Goal: Task Accomplishment & Management: Manage account settings

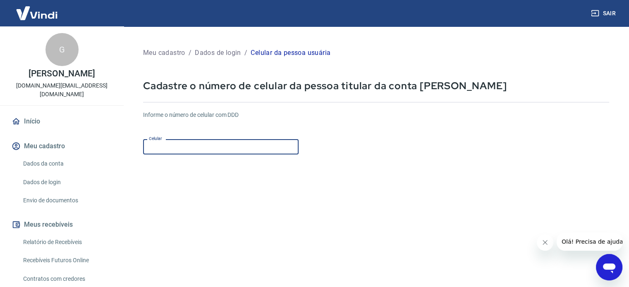
click at [218, 147] on input "Celular" at bounding box center [220, 146] width 155 height 15
type input "(51) 99315-3845"
click at [378, 194] on form "Informe o número de celular com DDD Celular (51) 99315-3845 Celular Continuar C…" at bounding box center [376, 225] width 466 height 242
click at [544, 249] on button "Fechar mensagem da empresa" at bounding box center [545, 242] width 17 height 17
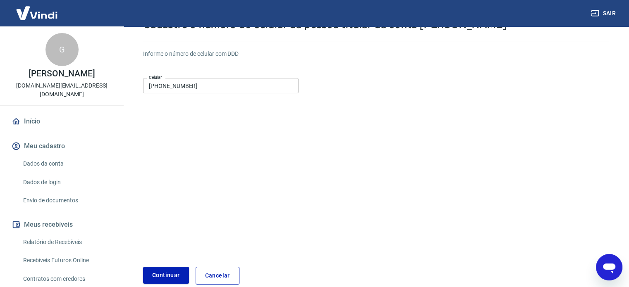
scroll to position [83, 0]
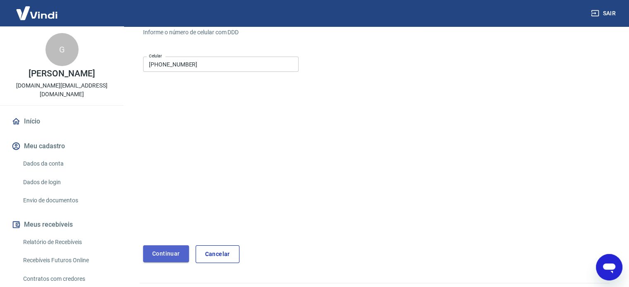
click at [158, 253] on button "Continuar" at bounding box center [166, 254] width 46 height 17
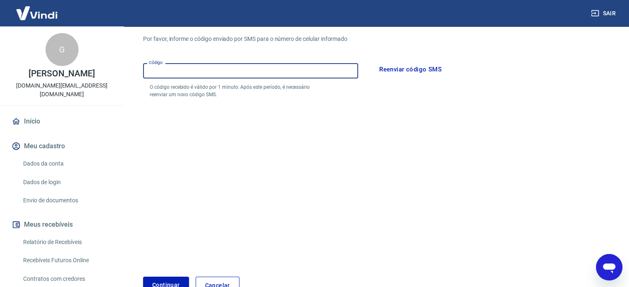
click at [298, 74] on input "Código" at bounding box center [250, 70] width 215 height 15
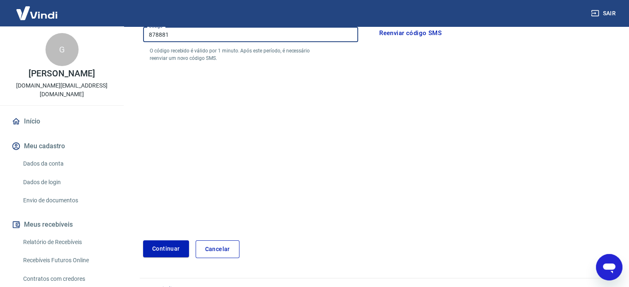
scroll to position [124, 0]
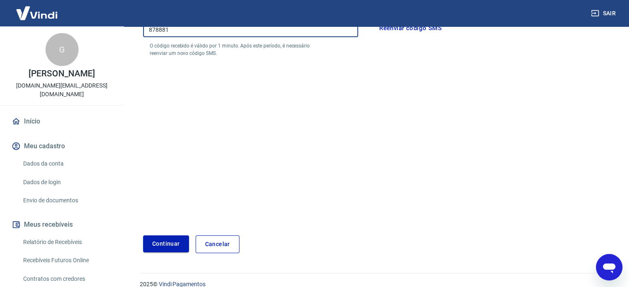
type input "878881"
click at [150, 241] on button "Continuar" at bounding box center [166, 244] width 46 height 17
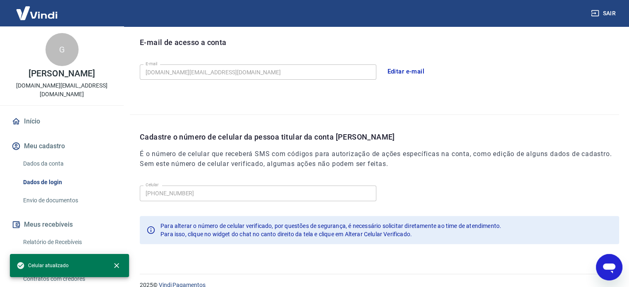
scroll to position [241, 0]
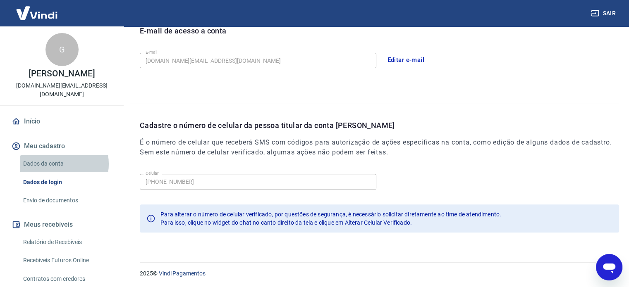
click at [55, 155] on link "Dados da conta" at bounding box center [67, 163] width 94 height 17
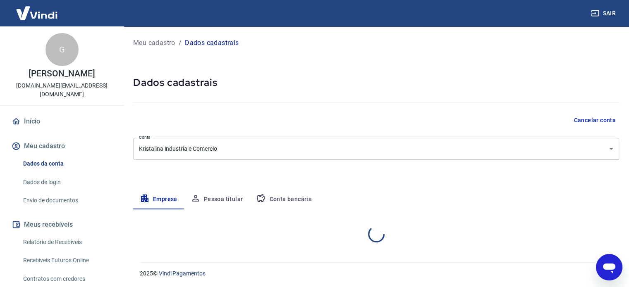
select select "RS"
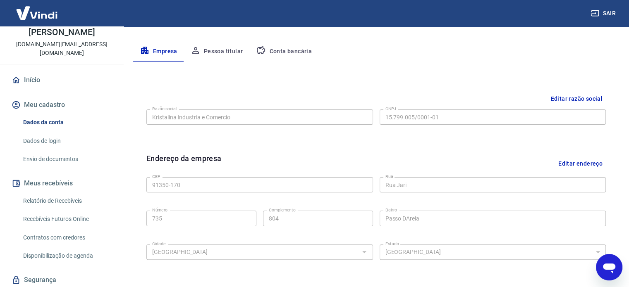
scroll to position [165, 0]
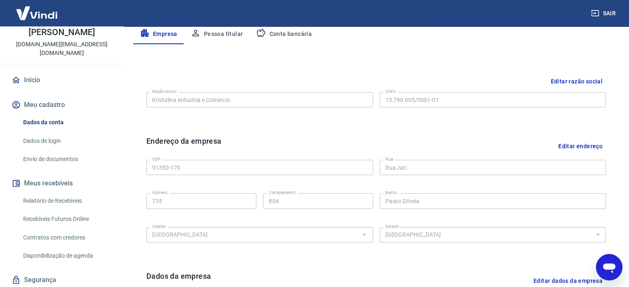
click at [565, 144] on button "Editar endereço" at bounding box center [580, 146] width 51 height 21
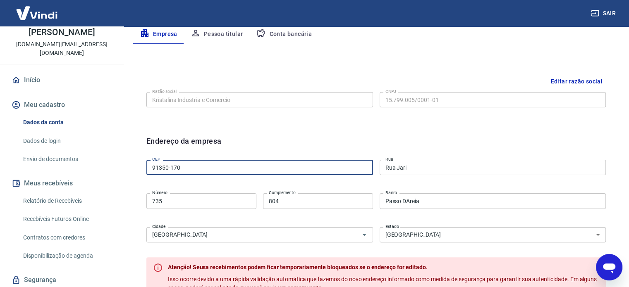
drag, startPoint x: 188, startPoint y: 169, endPoint x: 169, endPoint y: 169, distance: 19.0
click at [169, 169] on input "91350-170" at bounding box center [259, 167] width 227 height 15
type input "91350-110"
click at [319, 147] on div "Endereço da empresa" at bounding box center [375, 146] width 459 height 21
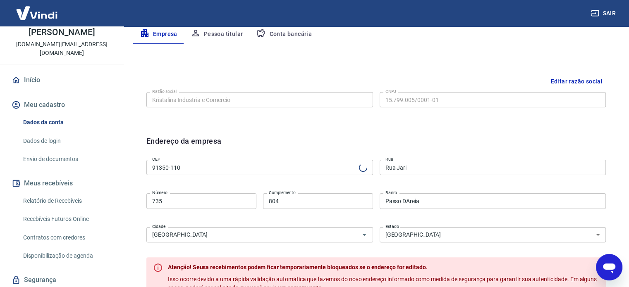
type input "Avenida Andaraí"
type input "Passo da Areia"
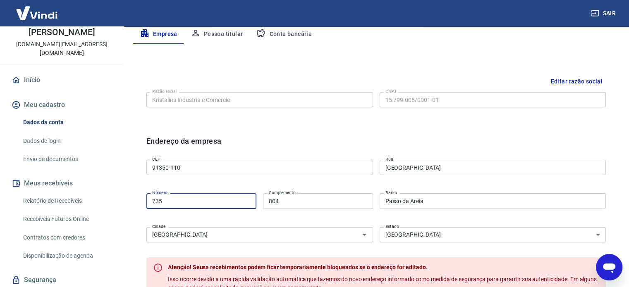
drag, startPoint x: 167, startPoint y: 198, endPoint x: 119, endPoint y: 198, distance: 48.4
type input "286"
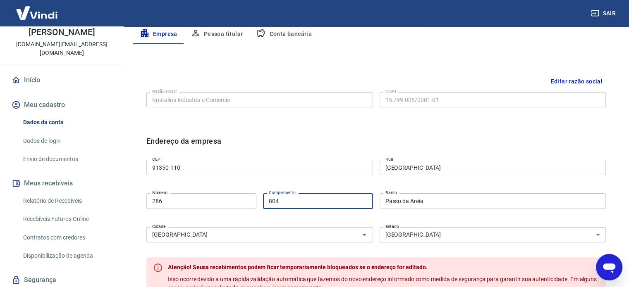
drag, startPoint x: 300, startPoint y: 199, endPoint x: 209, endPoint y: 196, distance: 91.0
click at [209, 196] on div "Número 286 Número Complemento 804 Complemento" at bounding box center [259, 200] width 227 height 20
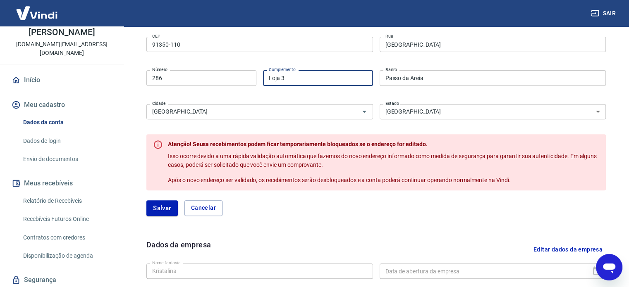
scroll to position [289, 0]
type input "Loja 3"
click at [209, 214] on button "Cancelar" at bounding box center [203, 208] width 38 height 16
type input "91350-170"
type input "Rua Jari"
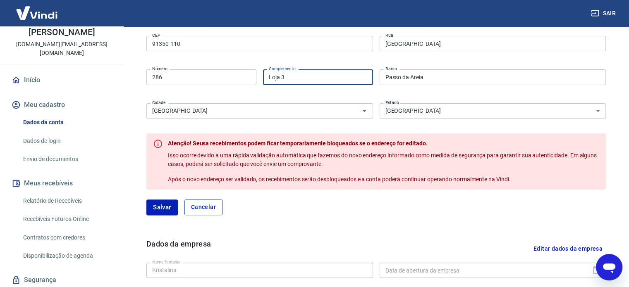
type input "735"
type input "804"
type input "Passo DAreia"
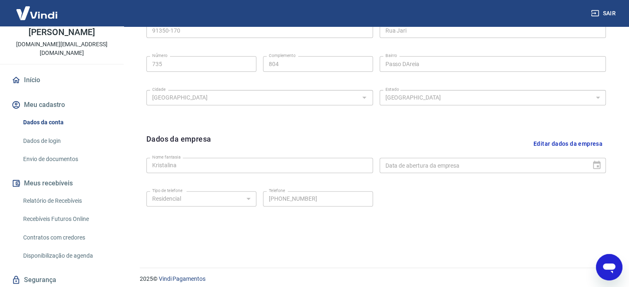
scroll to position [308, 0]
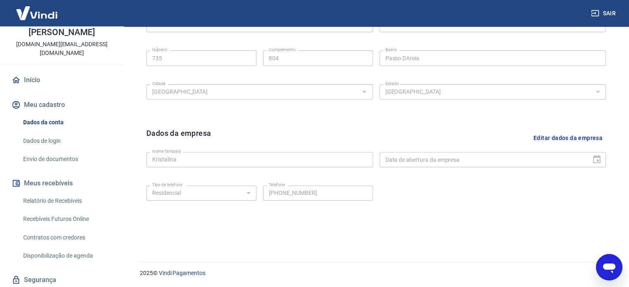
click at [39, 135] on link "Dados de login" at bounding box center [67, 141] width 94 height 17
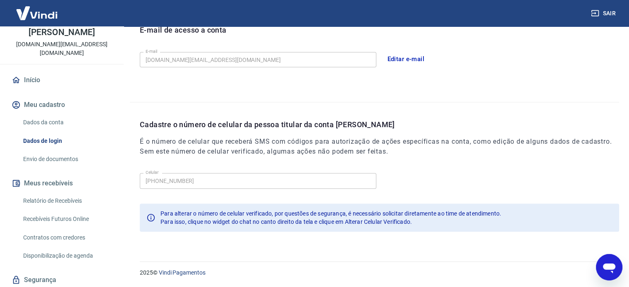
scroll to position [241, 0]
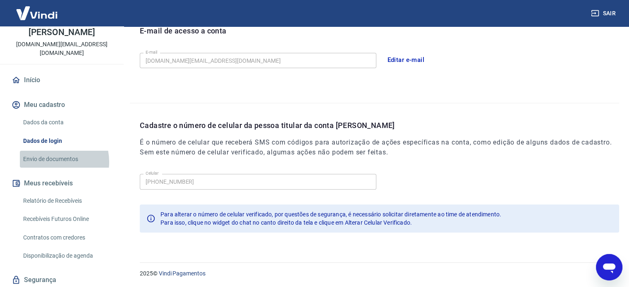
click at [51, 153] on link "Envio de documentos" at bounding box center [67, 159] width 94 height 17
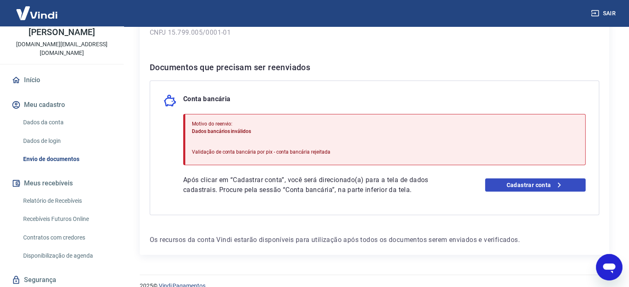
scroll to position [152, 0]
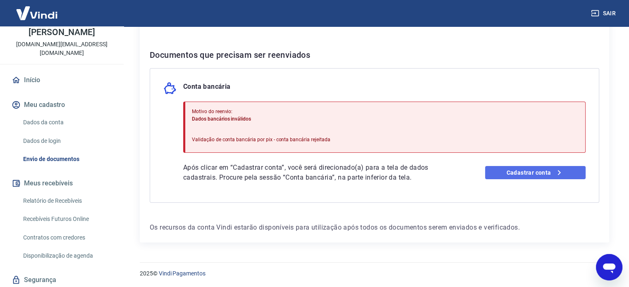
click at [526, 176] on link "Cadastrar conta" at bounding box center [535, 172] width 100 height 13
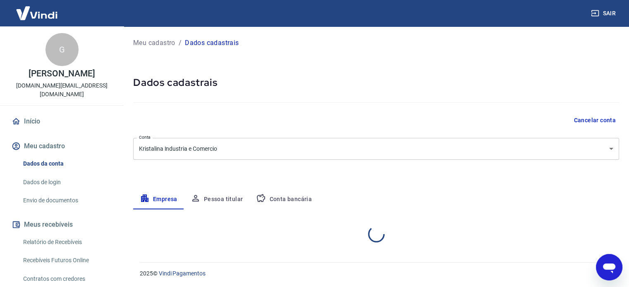
select select "RS"
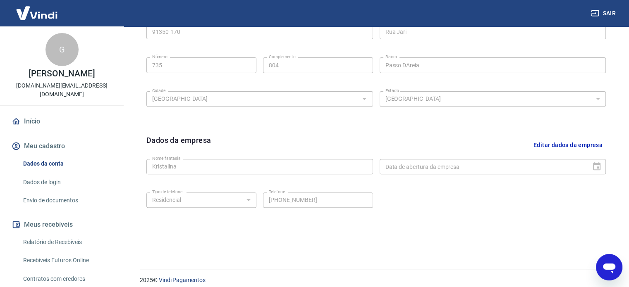
scroll to position [308, 0]
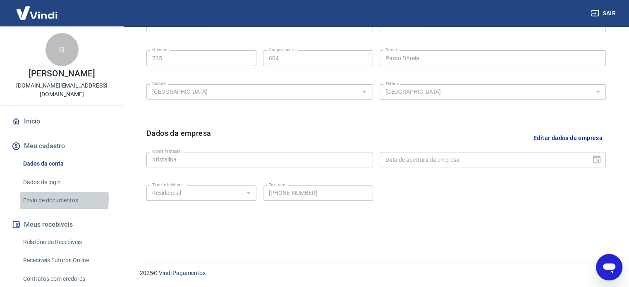
click at [44, 192] on link "Envio de documentos" at bounding box center [67, 200] width 94 height 17
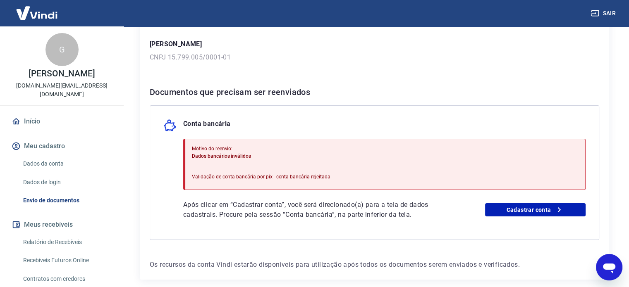
scroll to position [124, 0]
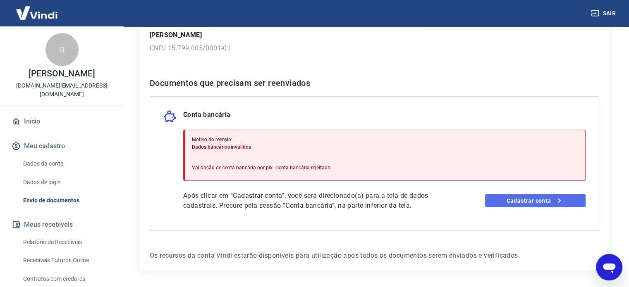
click at [547, 199] on link "Cadastrar conta" at bounding box center [535, 200] width 100 height 13
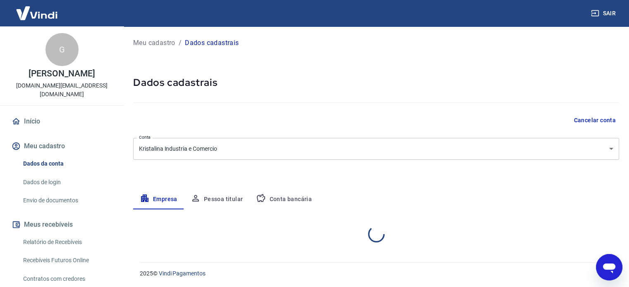
select select "RS"
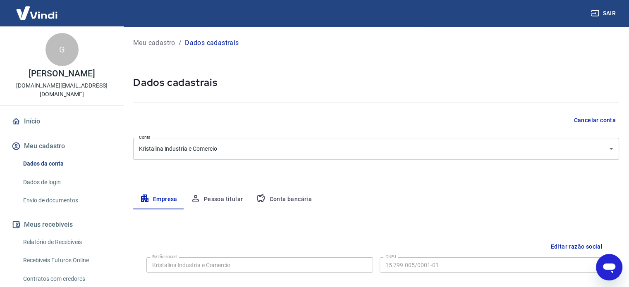
click at [283, 198] on button "Conta bancária" at bounding box center [283, 200] width 69 height 20
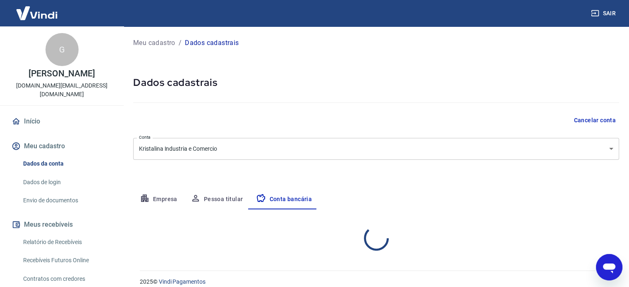
select select "1"
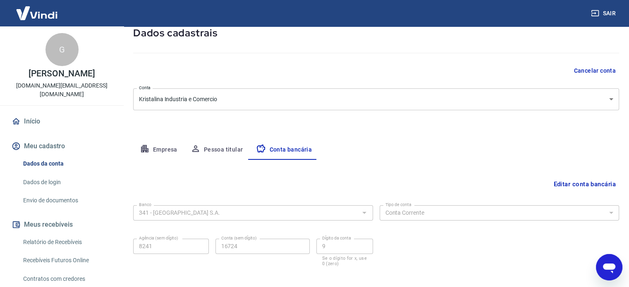
scroll to position [48, 0]
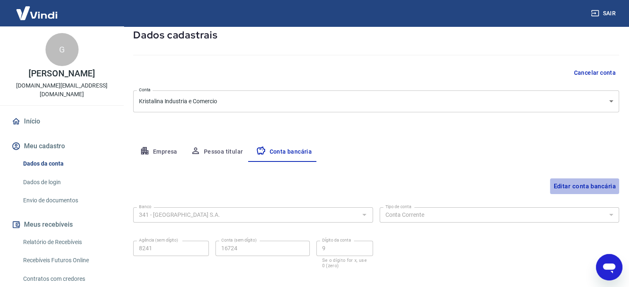
click at [567, 184] on button "Editar conta bancária" at bounding box center [584, 187] width 69 height 16
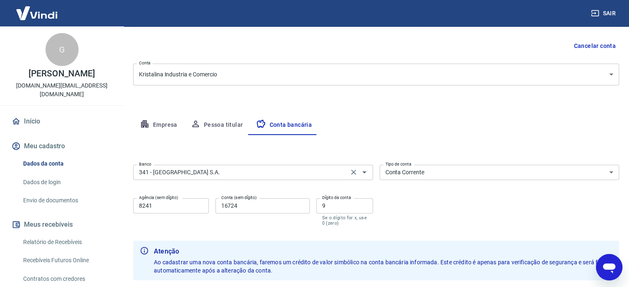
scroll to position [130, 0]
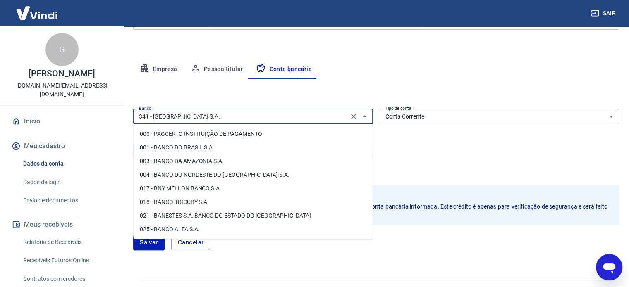
click at [257, 119] on input "341 - ITAÚ UNIBANCO S.A." at bounding box center [241, 117] width 210 height 10
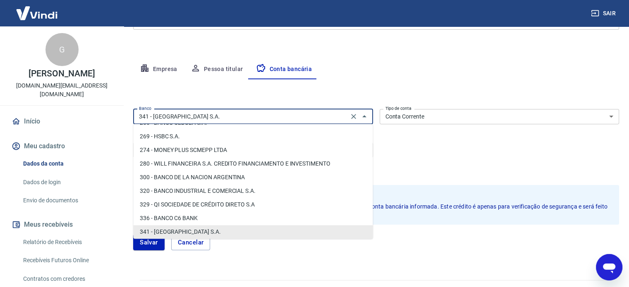
drag, startPoint x: 207, startPoint y: 113, endPoint x: 68, endPoint y: 110, distance: 138.9
click at [68, 110] on div "Sair G Graziela Bueno matias kristalina.mp@gmail.com Início Meu cadastro Dados …" at bounding box center [314, 13] width 629 height 287
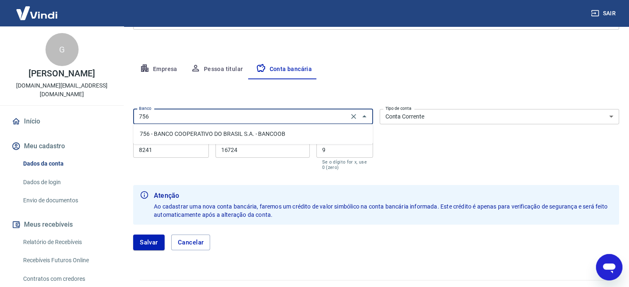
click at [263, 137] on li "756 - BANCO COOPERATIVO DO BRASIL S.A. - BANCOOB" at bounding box center [252, 134] width 239 height 14
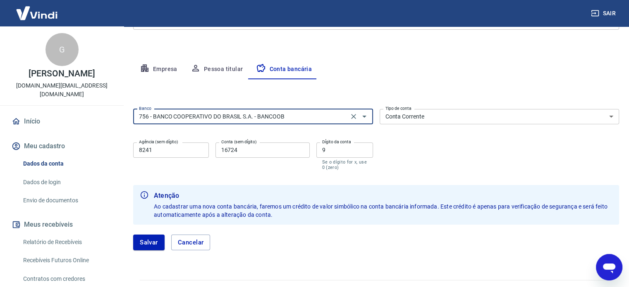
type input "756 - BANCO COOPERATIVO DO BRASIL S.A. - BANCOOB"
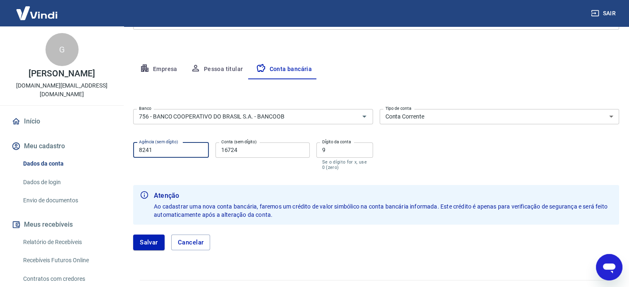
click at [158, 148] on input "8241" at bounding box center [171, 150] width 76 height 15
drag, startPoint x: 158, startPoint y: 148, endPoint x: 116, endPoint y: 151, distance: 42.7
click at [116, 151] on div "Sair G Graziela Bueno matias kristalina.mp@gmail.com Início Meu cadastro Dados …" at bounding box center [314, 13] width 629 height 287
type input "4343"
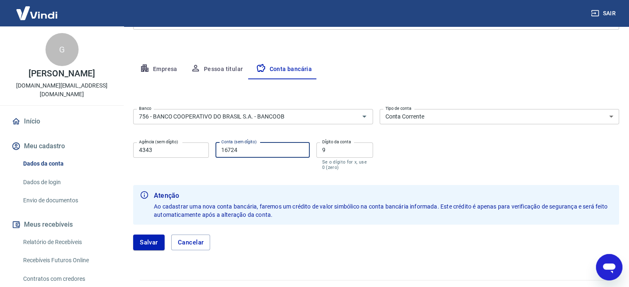
drag, startPoint x: 248, startPoint y: 152, endPoint x: 176, endPoint y: 143, distance: 72.8
click at [176, 143] on div "Agência (sem dígito) 4343 Agência (sem dígito) Conta (sem dígito) 16724 Conta (…" at bounding box center [253, 155] width 240 height 33
type input "896918"
click at [344, 150] on input "9" at bounding box center [344, 150] width 57 height 15
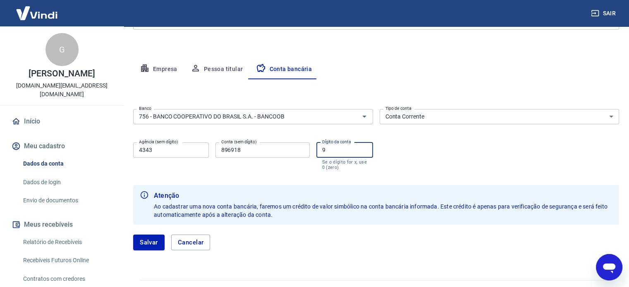
drag, startPoint x: 331, startPoint y: 152, endPoint x: 305, endPoint y: 152, distance: 26.0
click at [305, 152] on div "Agência (sem dígito) 4343 Agência (sem dígito) Conta (sem dígito) 896918 Conta …" at bounding box center [253, 155] width 240 height 33
type input "1"
click at [141, 247] on button "Salvar" at bounding box center [148, 243] width 31 height 16
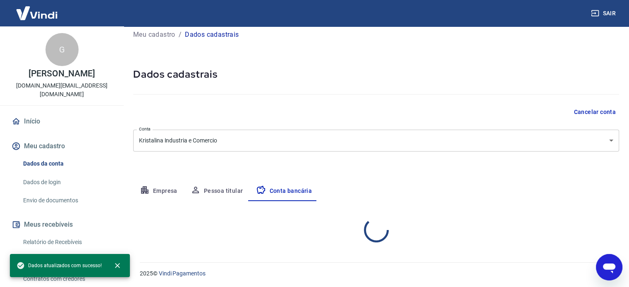
scroll to position [89, 0]
select select "1"
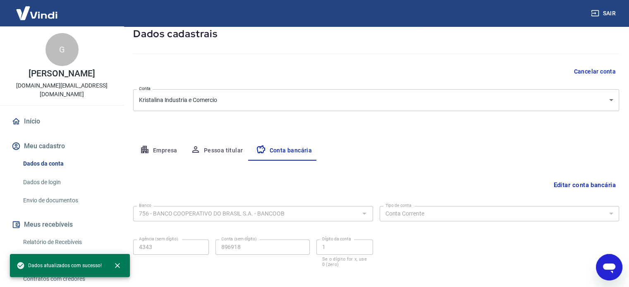
scroll to position [48, 0]
click at [43, 193] on link "Envio de documentos" at bounding box center [67, 200] width 94 height 17
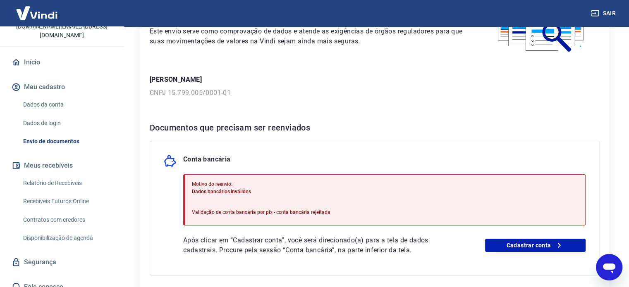
scroll to position [124, 0]
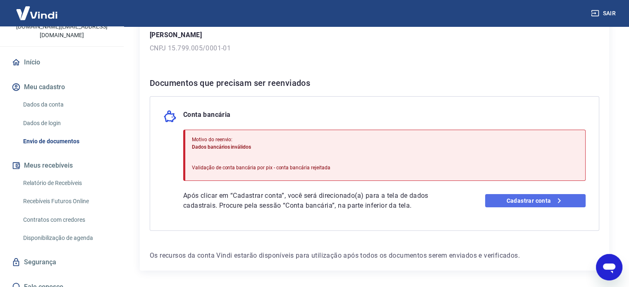
click at [537, 201] on link "Cadastrar conta" at bounding box center [535, 200] width 100 height 13
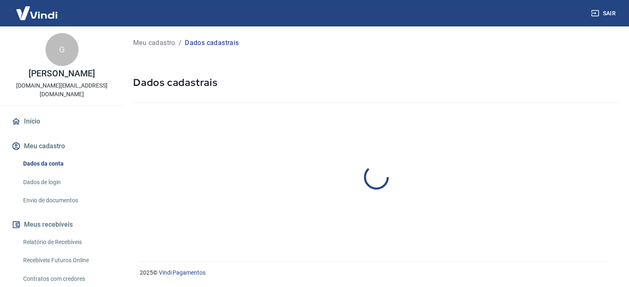
select select "RS"
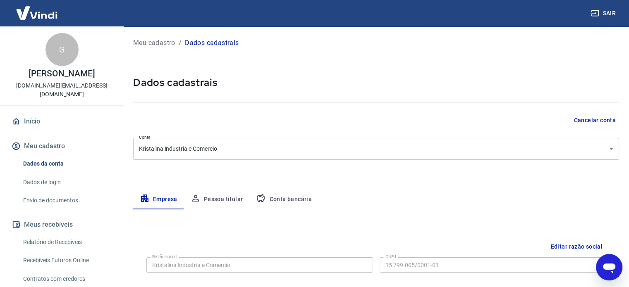
click at [298, 198] on button "Conta bancária" at bounding box center [283, 200] width 69 height 20
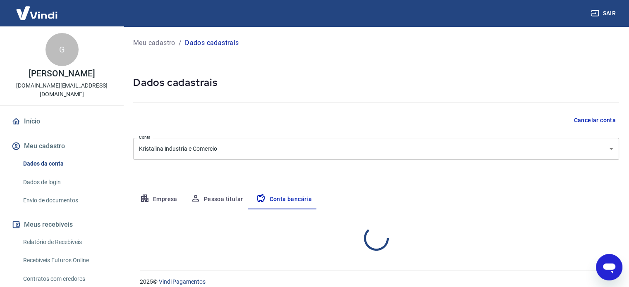
select select "1"
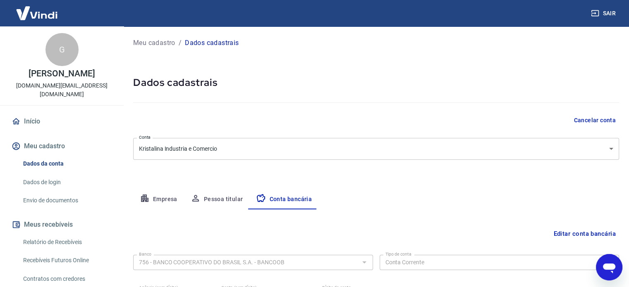
scroll to position [89, 0]
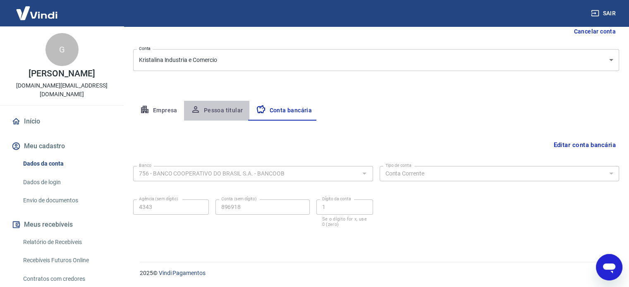
click at [221, 107] on button "Pessoa titular" at bounding box center [217, 111] width 66 height 20
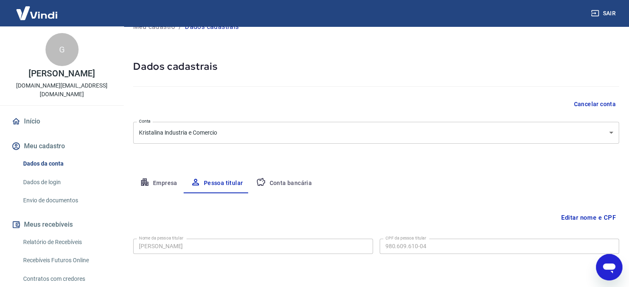
scroll to position [43, 0]
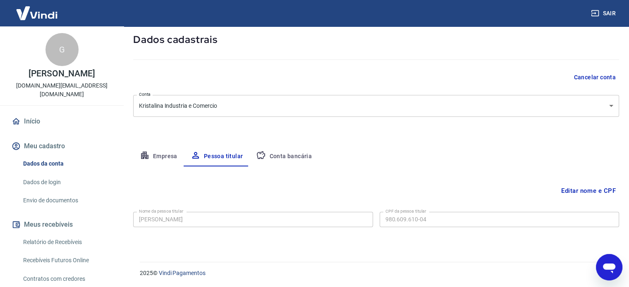
click at [49, 236] on link "Relatório de Recebíveis" at bounding box center [67, 242] width 94 height 17
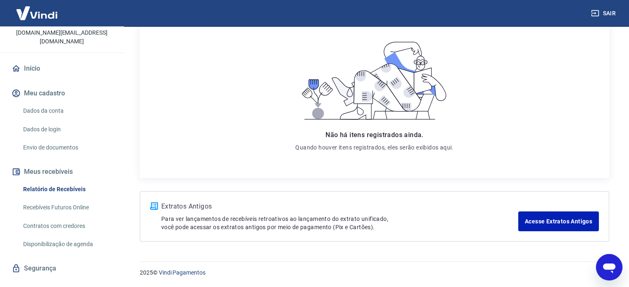
scroll to position [59, 0]
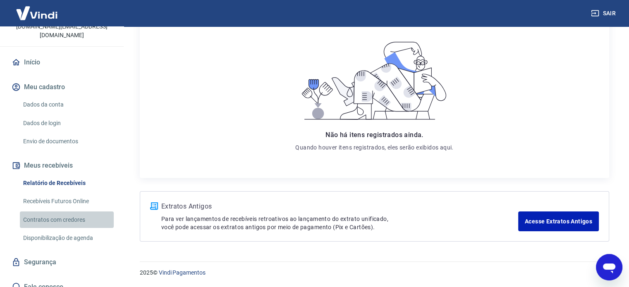
click at [79, 212] on link "Contratos com credores" at bounding box center [67, 220] width 94 height 17
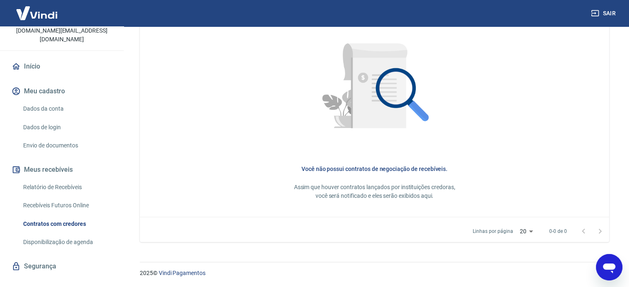
scroll to position [59, 0]
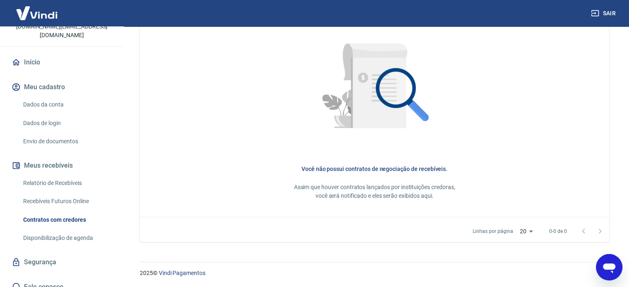
click at [30, 54] on link "Início" at bounding box center [62, 62] width 104 height 18
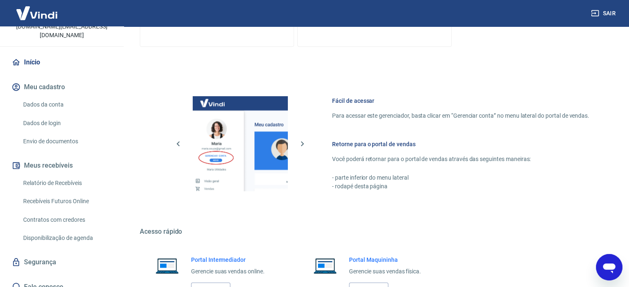
scroll to position [451, 0]
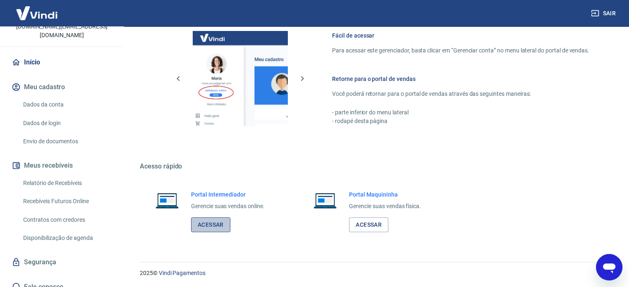
click at [200, 230] on link "Acessar" at bounding box center [210, 224] width 39 height 15
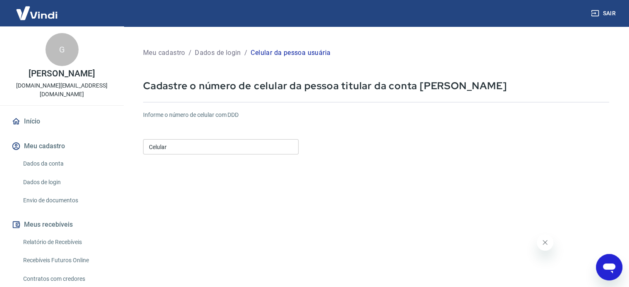
click at [206, 147] on input "Celular" at bounding box center [220, 146] width 155 height 15
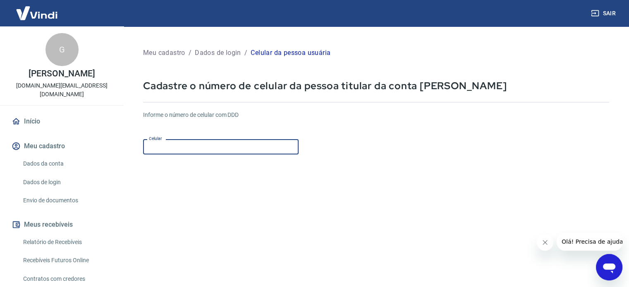
type input "[PHONE_NUMBER]"
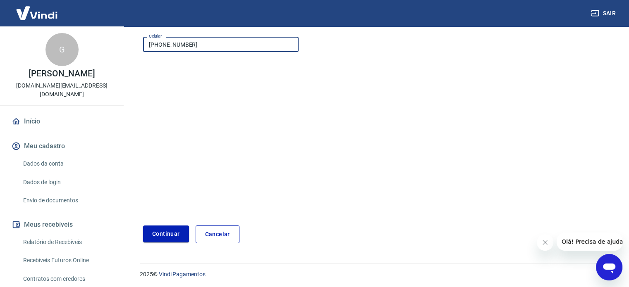
scroll to position [104, 0]
click at [158, 236] on button "Continuar" at bounding box center [166, 232] width 46 height 17
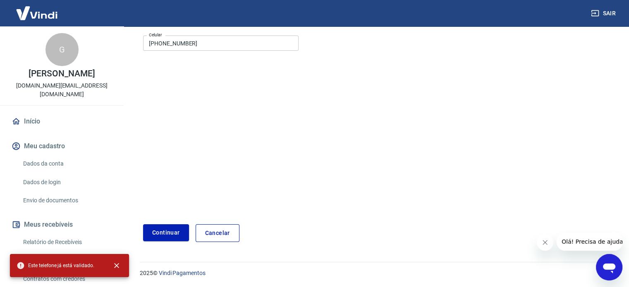
click at [181, 149] on form "Informe o número de celular com DDD Celular [PHONE_NUMBER] Celular Continuar Ca…" at bounding box center [376, 121] width 466 height 242
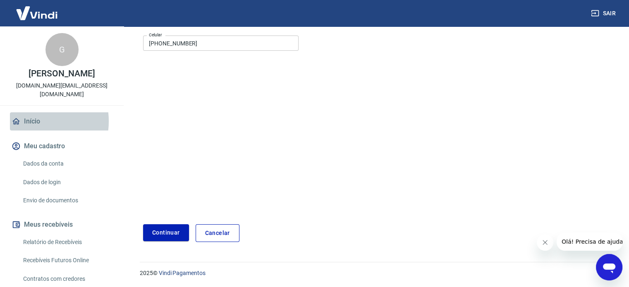
click at [29, 112] on link "Início" at bounding box center [62, 121] width 104 height 18
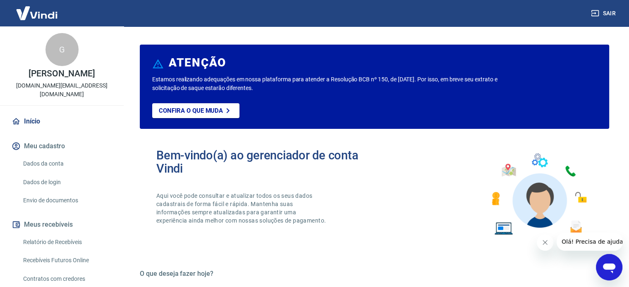
click at [40, 157] on link "Dados da conta" at bounding box center [67, 163] width 94 height 17
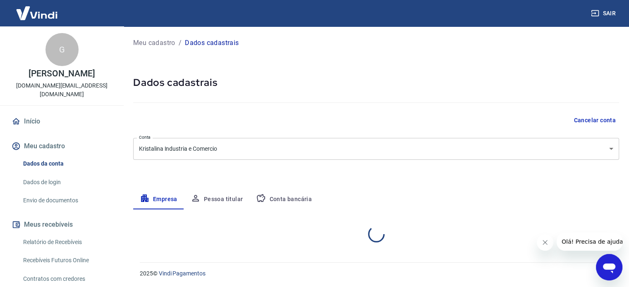
select select "RS"
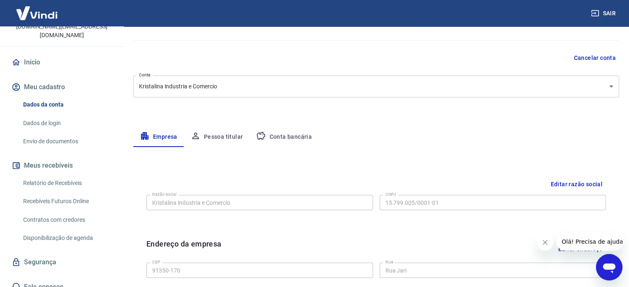
scroll to position [83, 0]
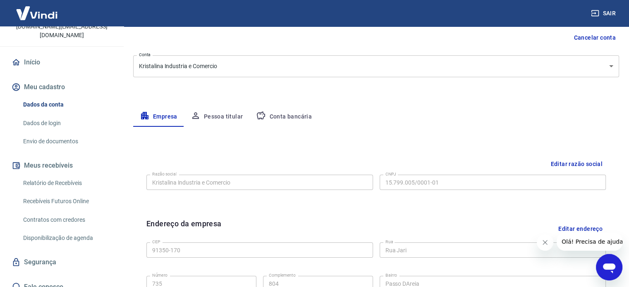
click at [59, 193] on link "Recebíveis Futuros Online" at bounding box center [67, 201] width 94 height 17
click at [601, 269] on icon "Abrir janela de mensagens" at bounding box center [608, 267] width 15 height 15
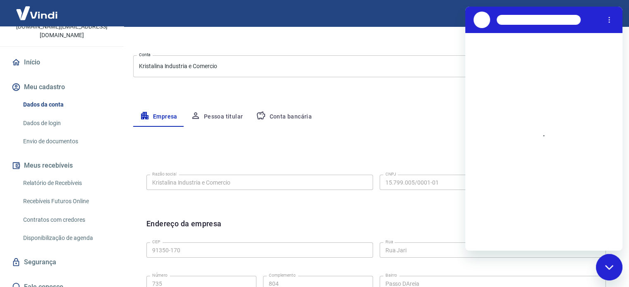
click at [601, 269] on div "Fechar janela de mensagens" at bounding box center [608, 267] width 25 height 25
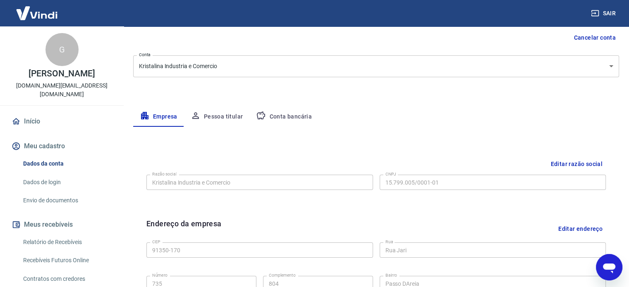
scroll to position [0, 0]
click at [604, 262] on icon "Abrir janela de mensagens" at bounding box center [608, 267] width 15 height 15
type textarea "x"
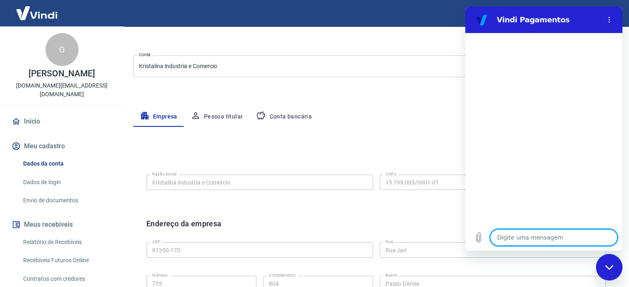
click at [531, 239] on textarea at bounding box center [553, 237] width 127 height 17
type textarea "B"
type textarea "x"
type textarea "Bo"
type textarea "x"
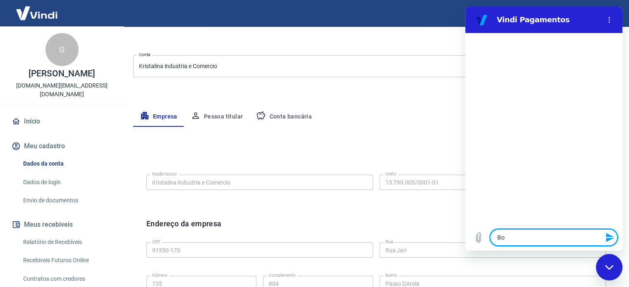
type textarea "Bom"
type textarea "x"
type textarea "Bom"
type textarea "x"
type textarea "Bom d"
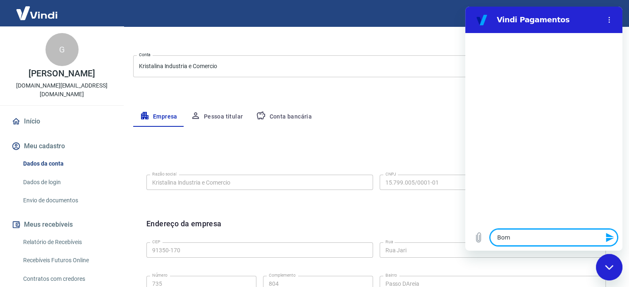
type textarea "x"
type textarea "Bom di"
type textarea "x"
type textarea "Bom dia"
type textarea "x"
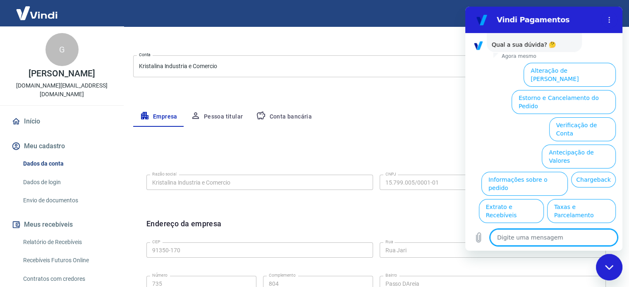
scroll to position [56, 0]
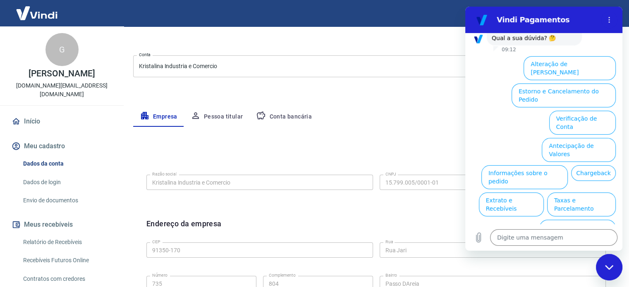
type textarea "x"
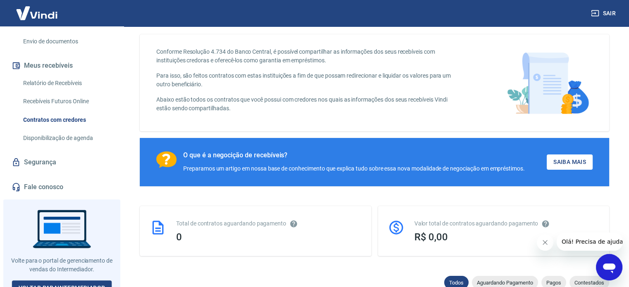
scroll to position [41, 0]
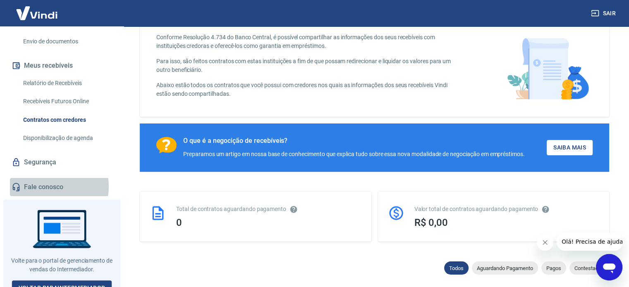
click at [50, 178] on link "Fale conosco" at bounding box center [62, 187] width 104 height 18
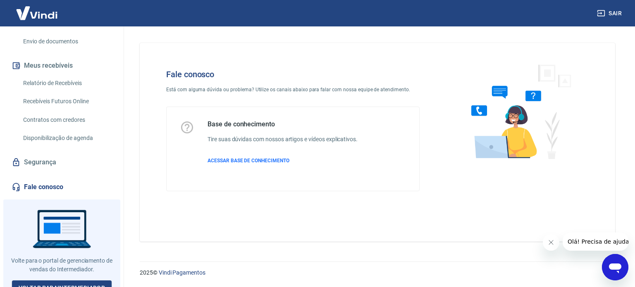
click at [613, 271] on icon "Abrir janela de mensagens" at bounding box center [615, 267] width 15 height 15
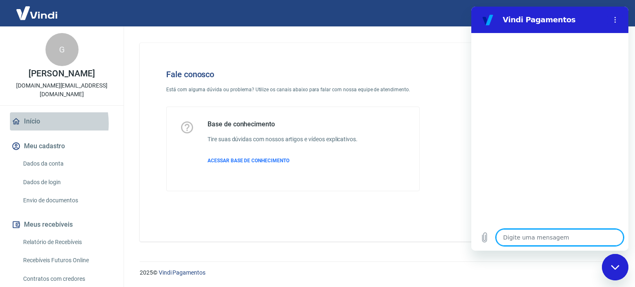
drag, startPoint x: 31, startPoint y: 115, endPoint x: 43, endPoint y: 115, distance: 11.6
click at [32, 115] on link "Início" at bounding box center [62, 121] width 104 height 18
